Goal: Check status: Check status

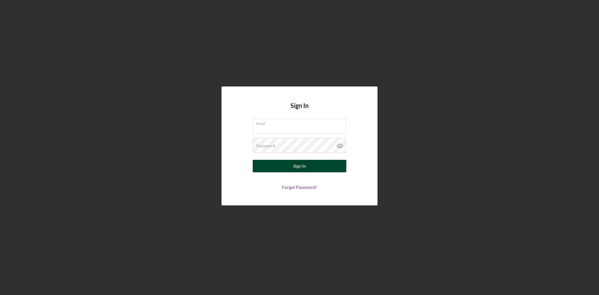
type input "[PERSON_NAME][EMAIL_ADDRESS][PERSON_NAME][DOMAIN_NAME]"
click at [297, 164] on div "Sign In" at bounding box center [299, 166] width 13 height 12
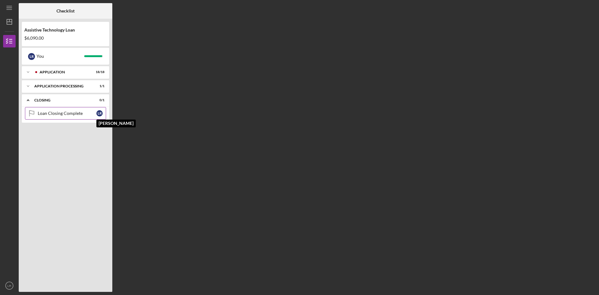
click at [98, 114] on div "L R" at bounding box center [99, 113] width 6 height 6
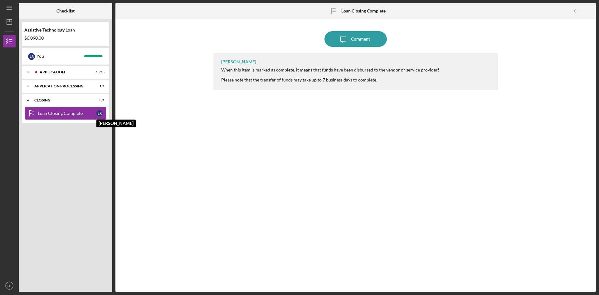
click at [97, 113] on div "L R" at bounding box center [99, 113] width 6 height 6
click at [36, 101] on div "Closing" at bounding box center [67, 100] width 67 height 4
